Goal: Check status: Check status

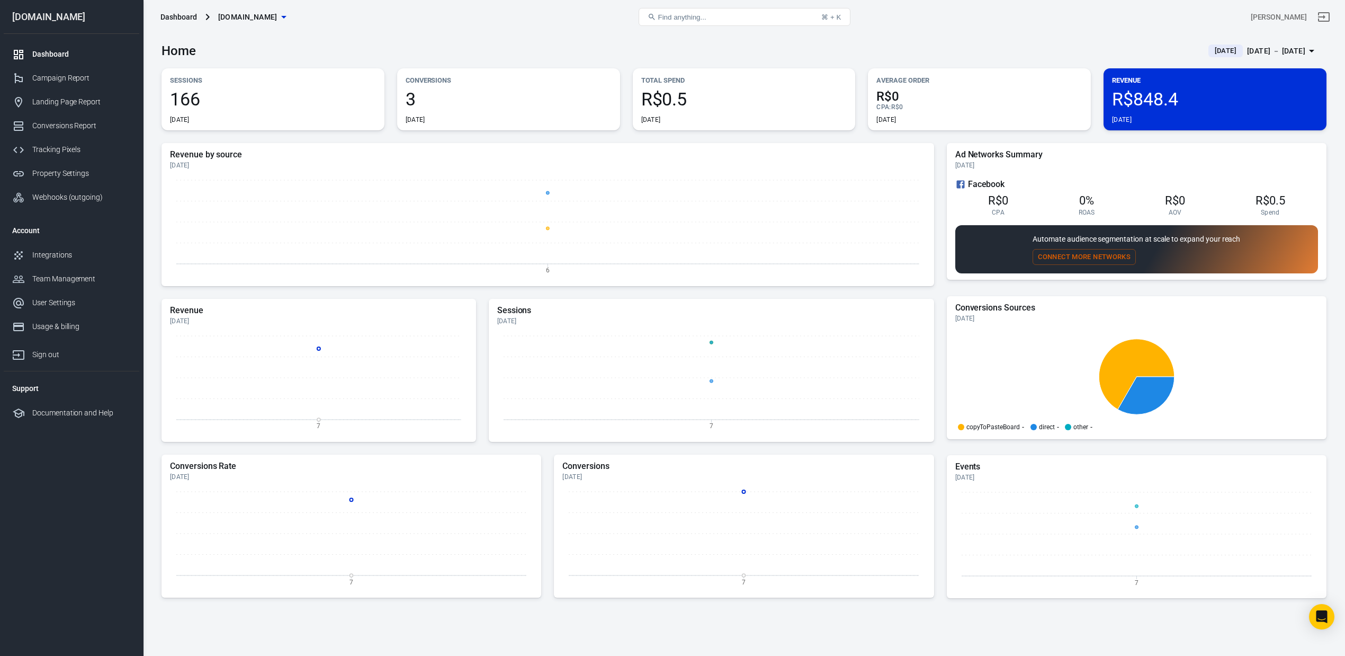
click at [36, 58] on div "Dashboard" at bounding box center [81, 54] width 99 height 11
click at [66, 101] on div "Landing Page Report" at bounding box center [81, 101] width 99 height 11
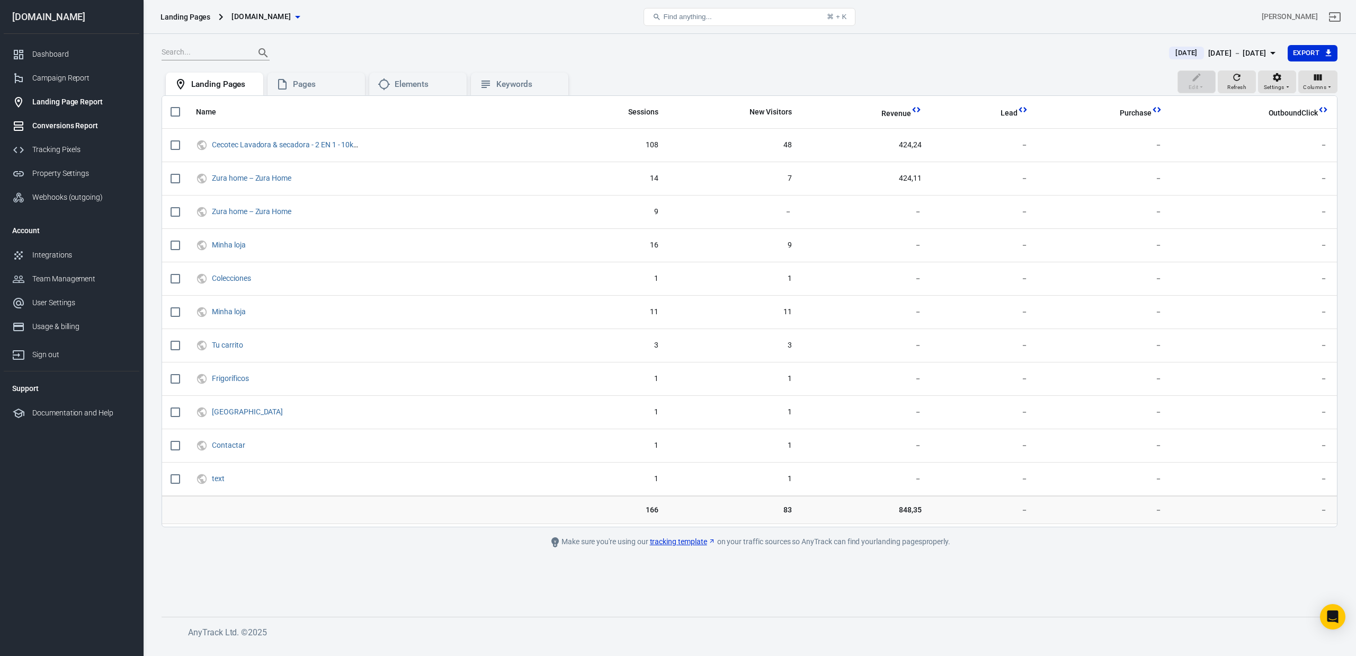
click at [81, 118] on link "Conversions Report" at bounding box center [72, 126] width 136 height 24
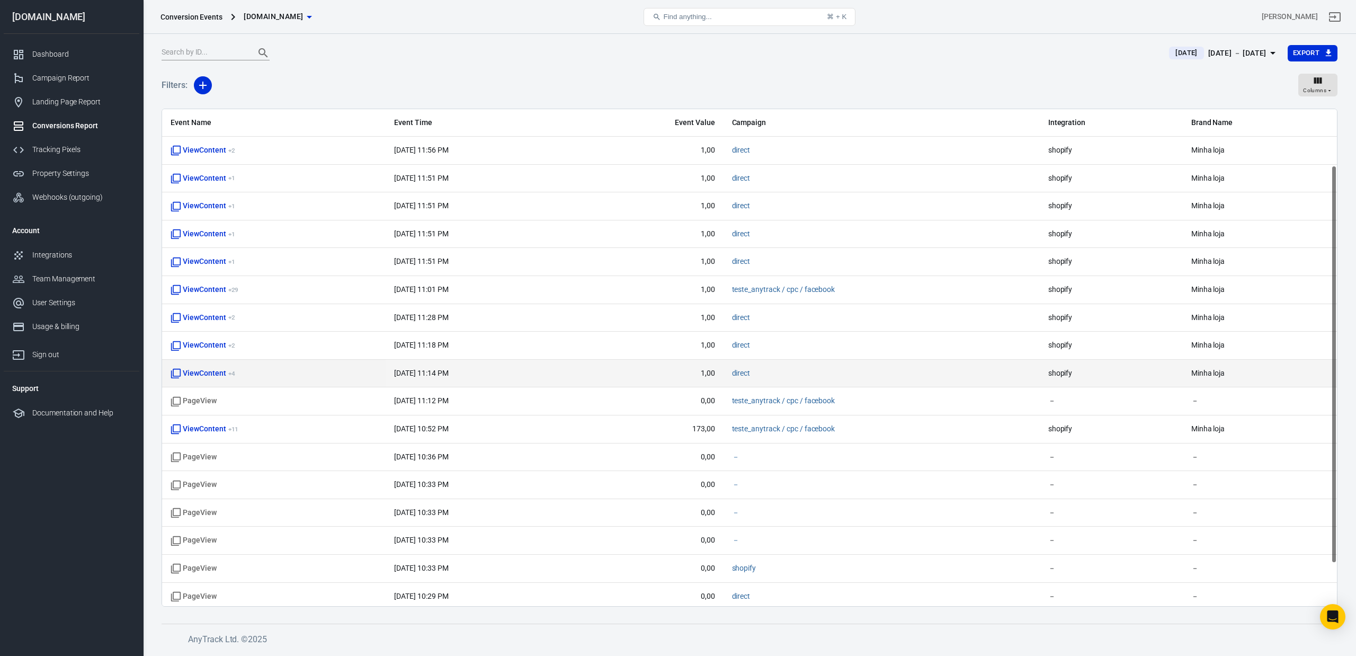
scroll to position [125, 0]
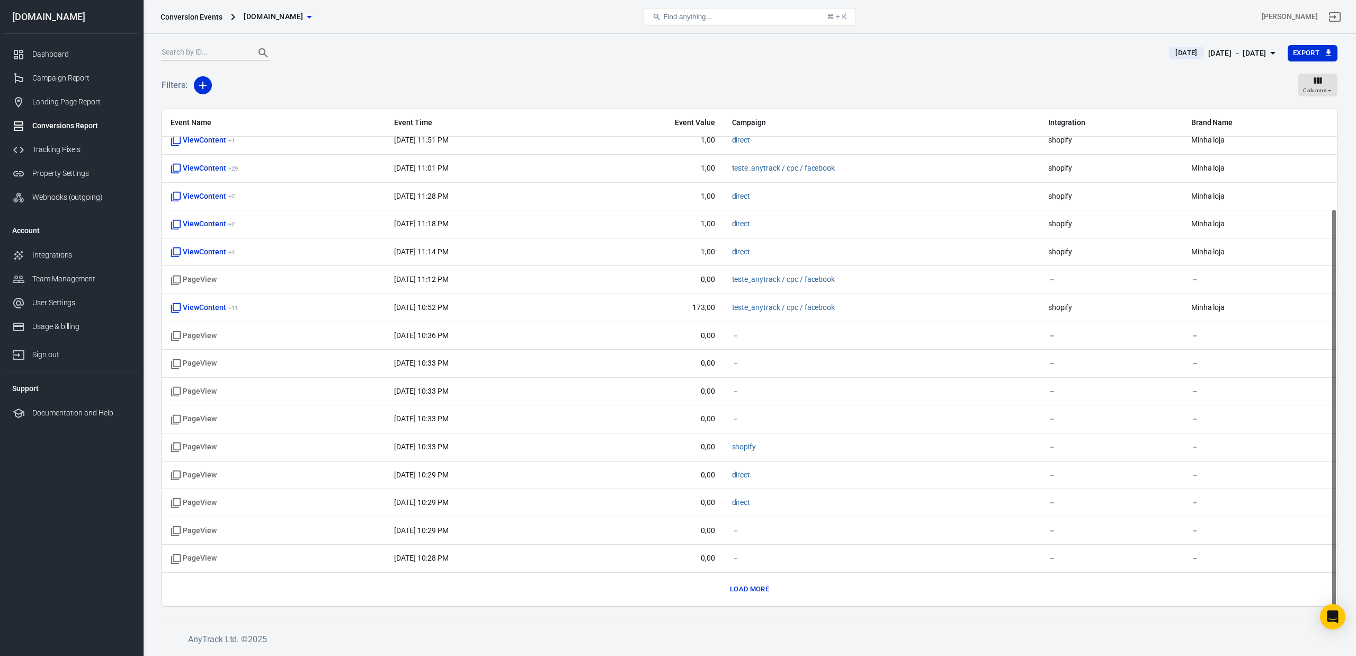
click at [762, 592] on button "Load more" at bounding box center [749, 589] width 44 height 16
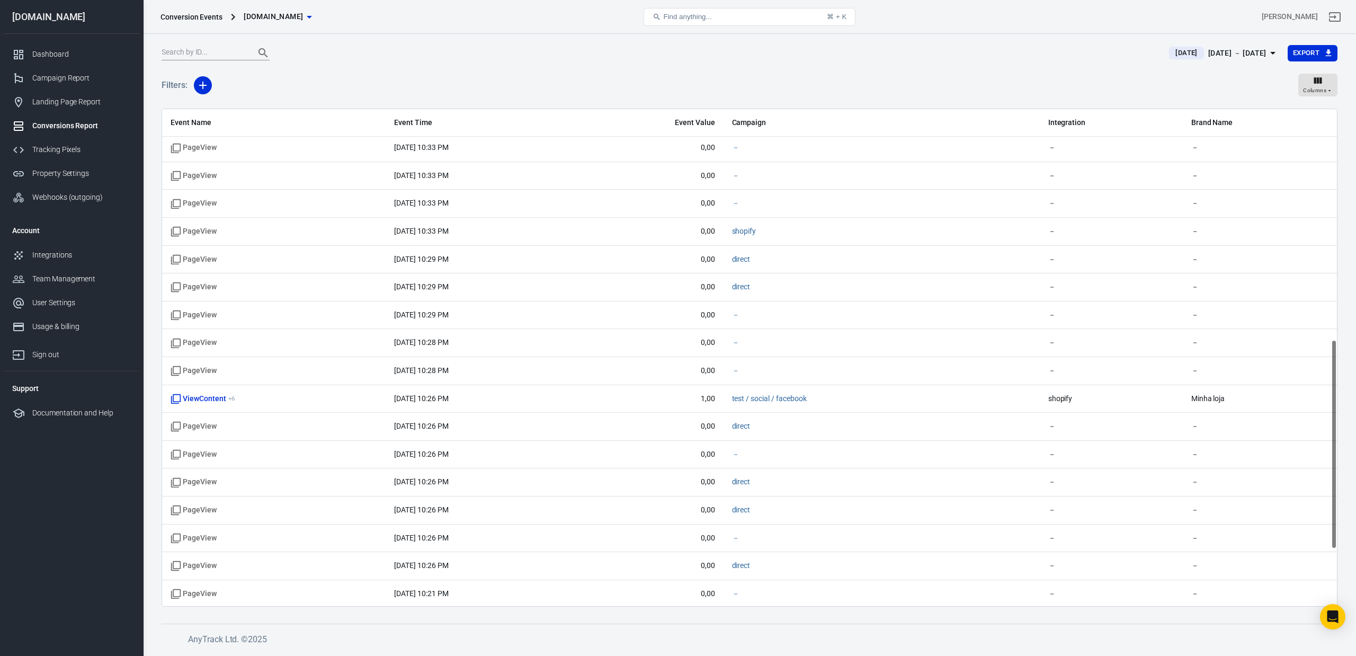
scroll to position [685, 0]
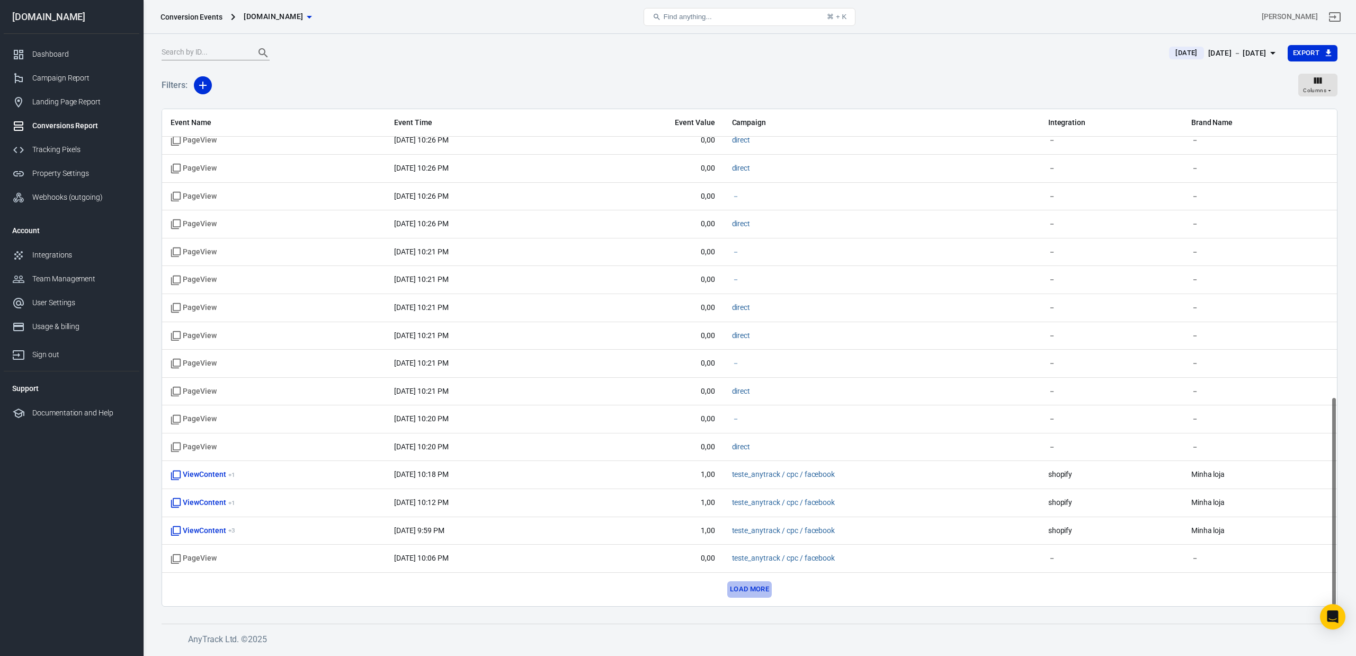
click at [747, 589] on button "Load more" at bounding box center [749, 589] width 44 height 16
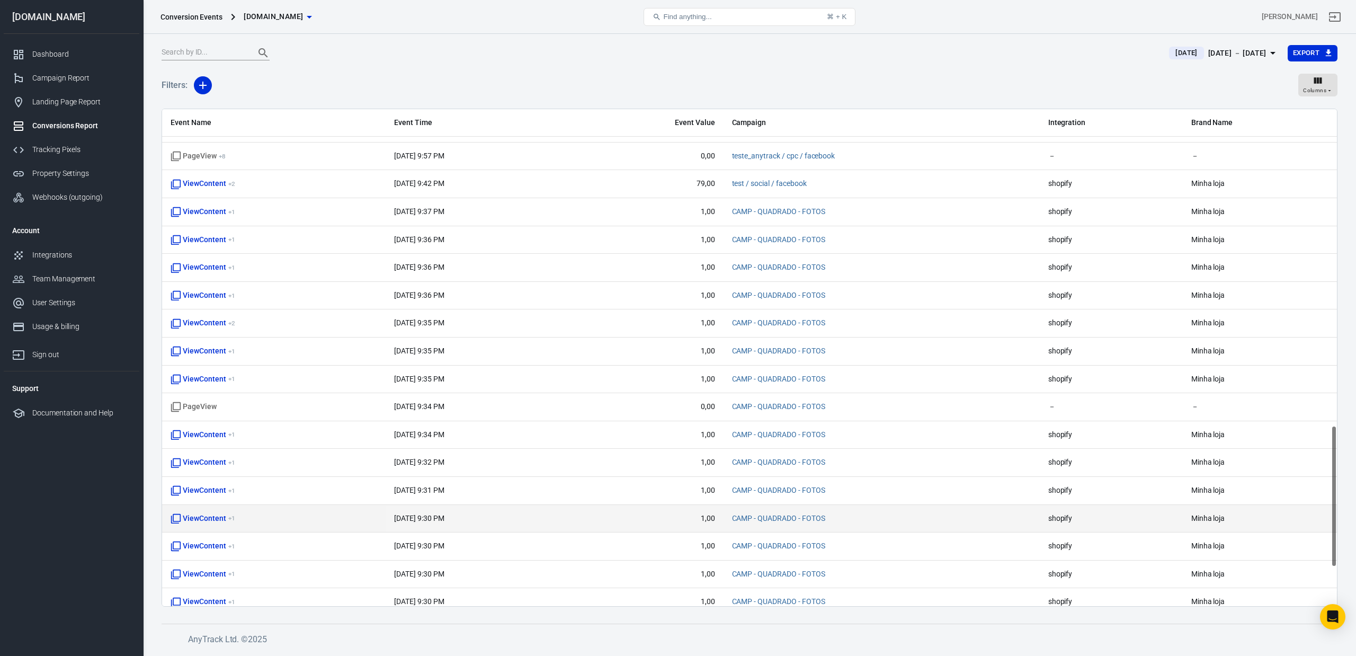
scroll to position [1246, 0]
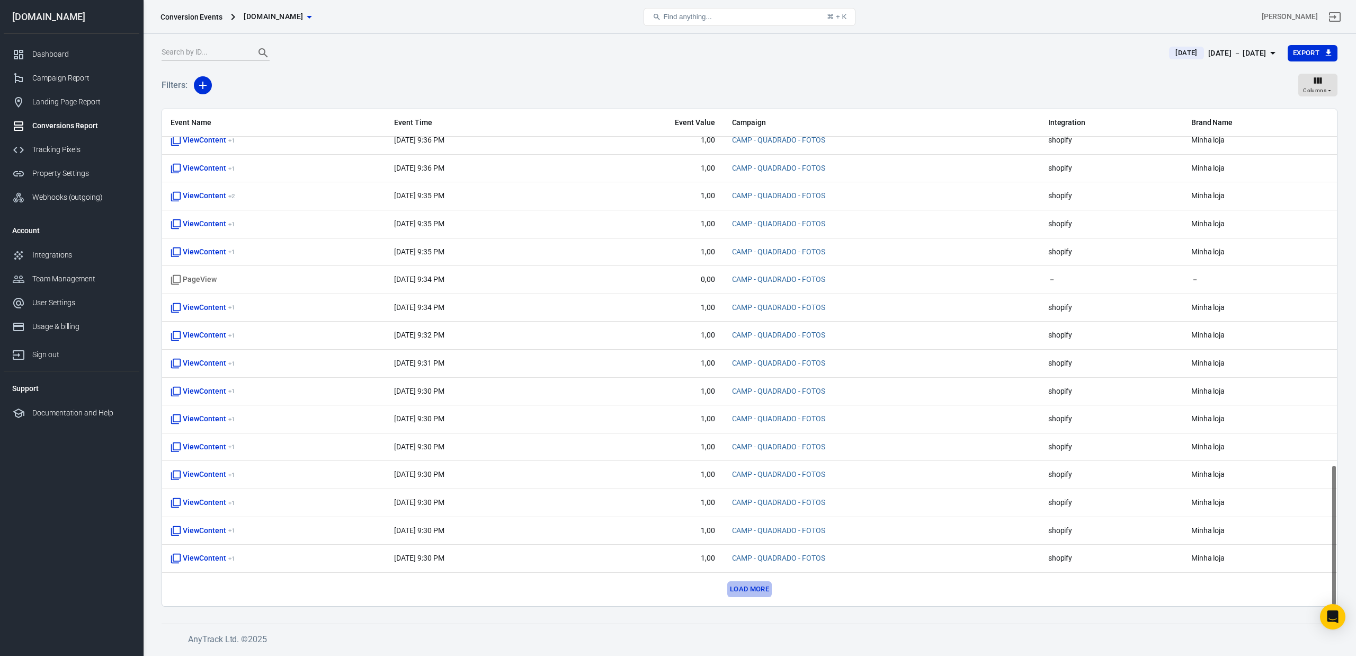
click at [736, 589] on button "Load more" at bounding box center [749, 589] width 44 height 16
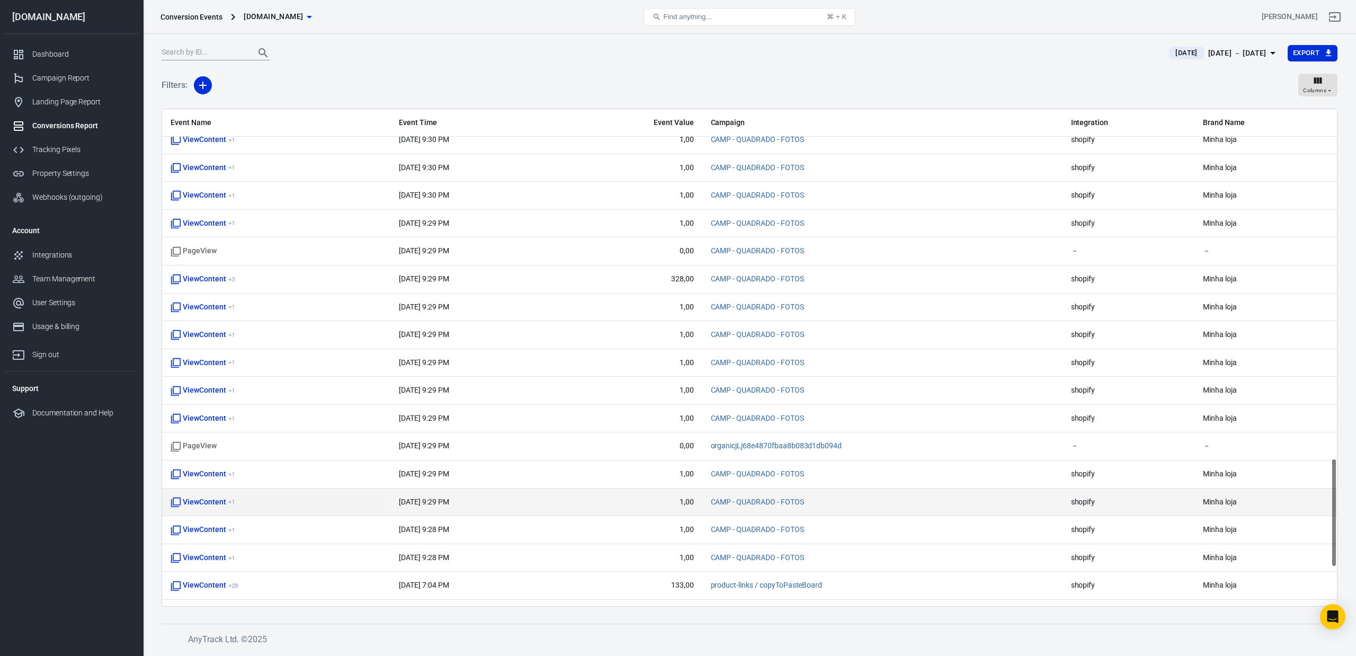
scroll to position [1778, 0]
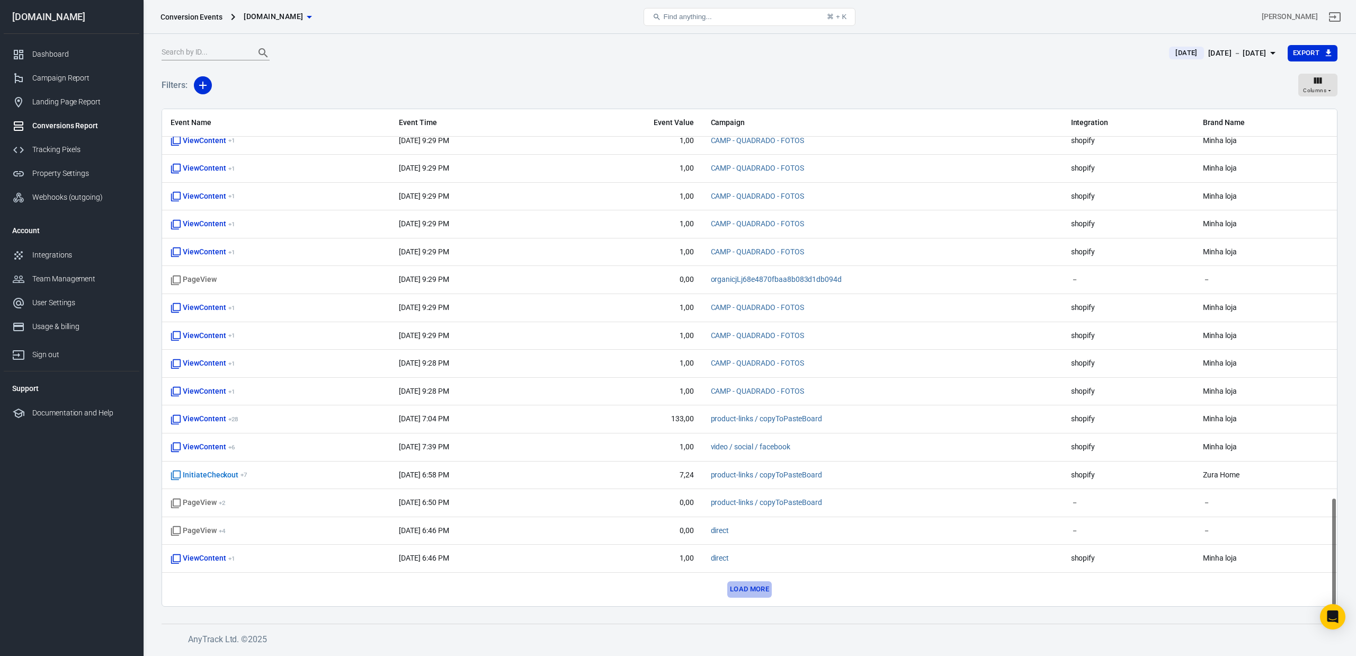
click at [757, 587] on button "Load more" at bounding box center [749, 589] width 44 height 16
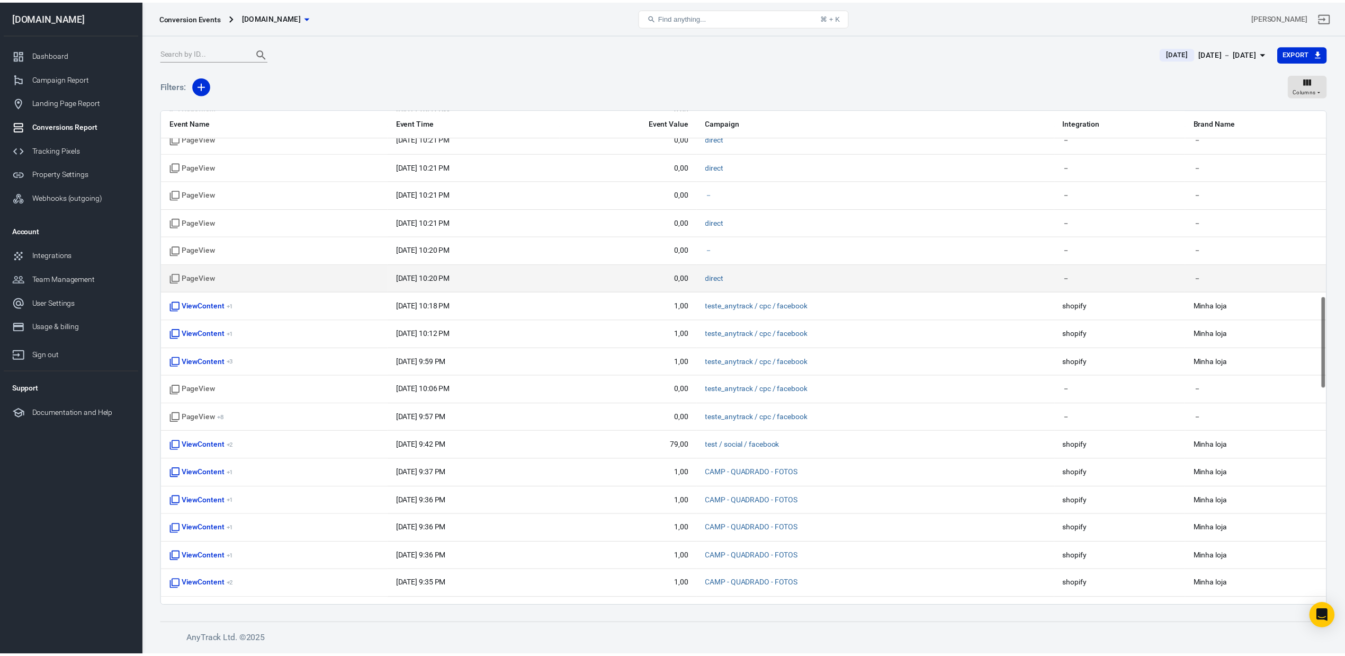
scroll to position [988, 0]
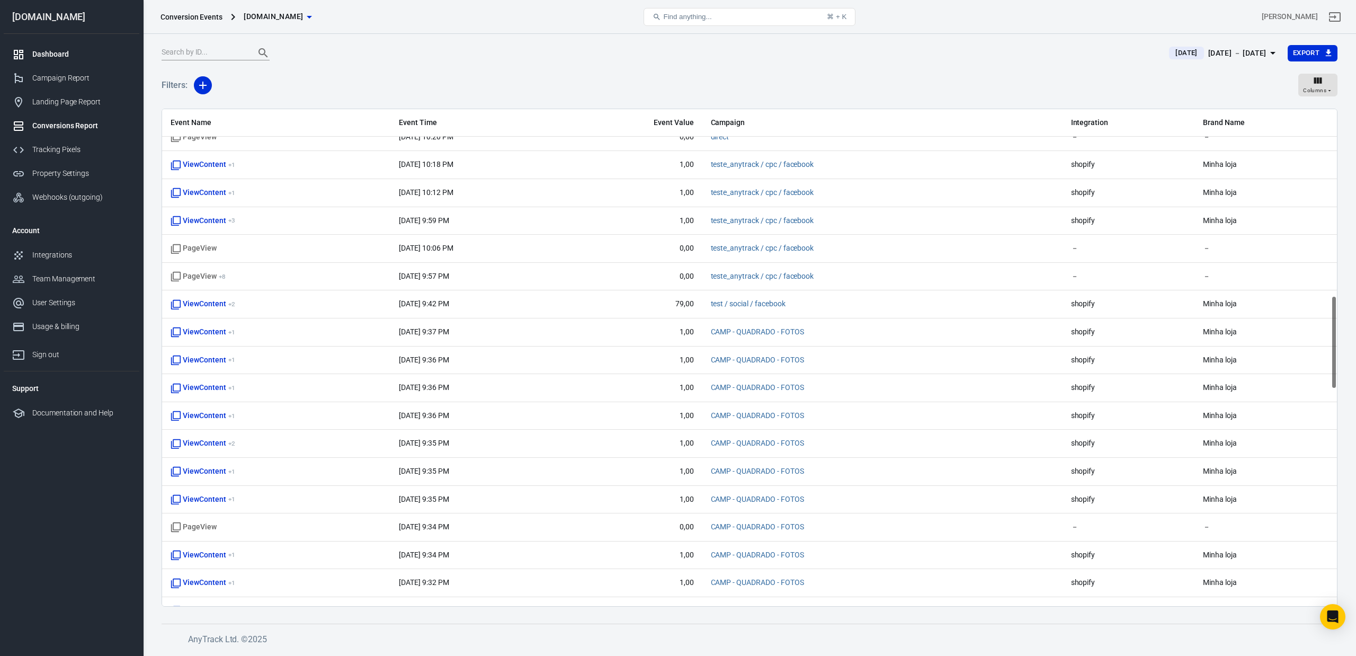
click at [47, 42] on link "Dashboard" at bounding box center [72, 54] width 136 height 24
